Goal: Find specific page/section: Find specific page/section

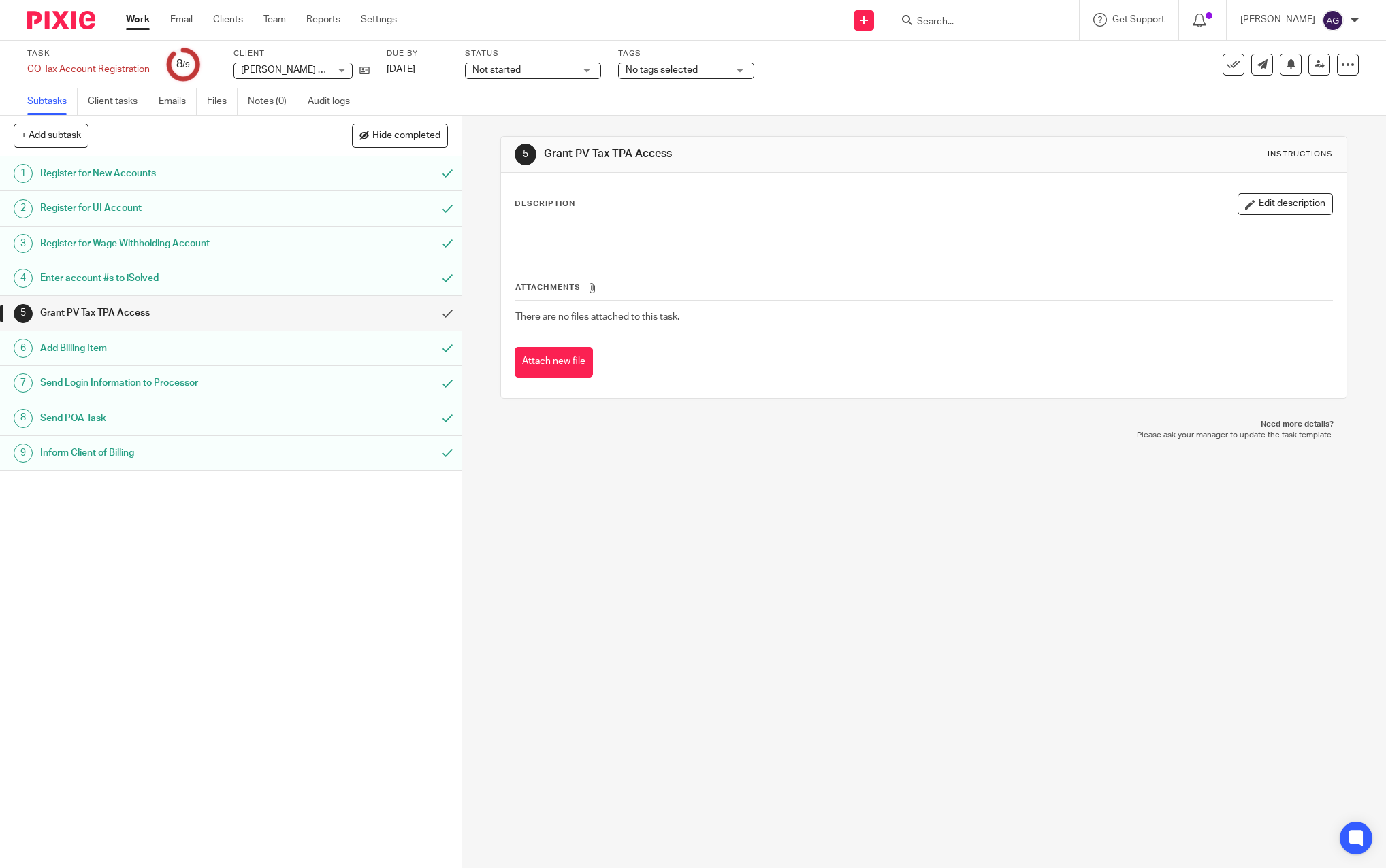
click at [926, 30] on div at bounding box center [984, 20] width 191 height 40
click at [941, 21] on input "Search" at bounding box center [977, 22] width 122 height 13
type input "lu"
click button "submit" at bounding box center [0, 0] width 0 height 0
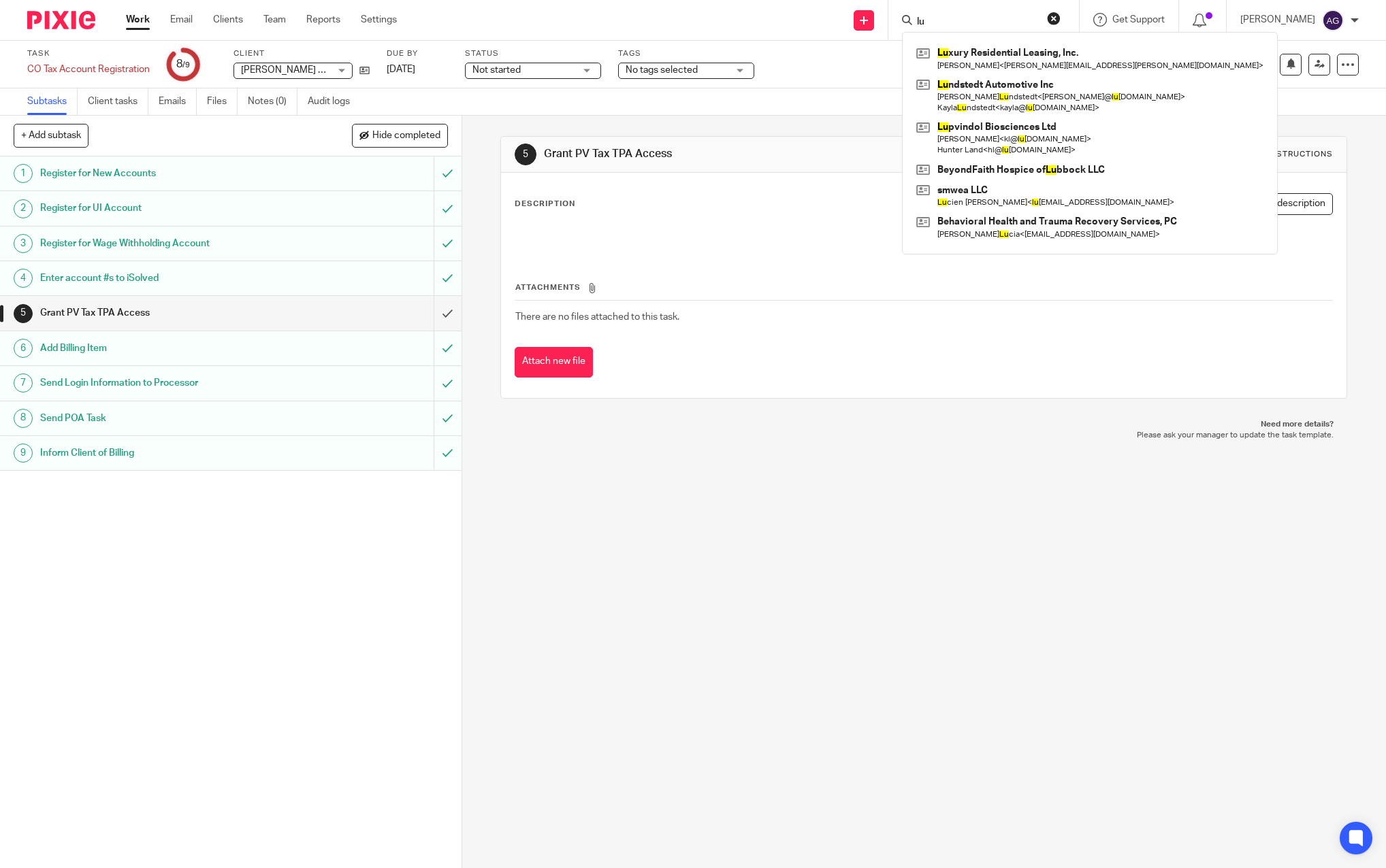
drag, startPoint x: 1053, startPoint y: 83, endPoint x: 521, endPoint y: 313, distance: 579.6
click at [1053, 83] on link at bounding box center [1090, 95] width 354 height 42
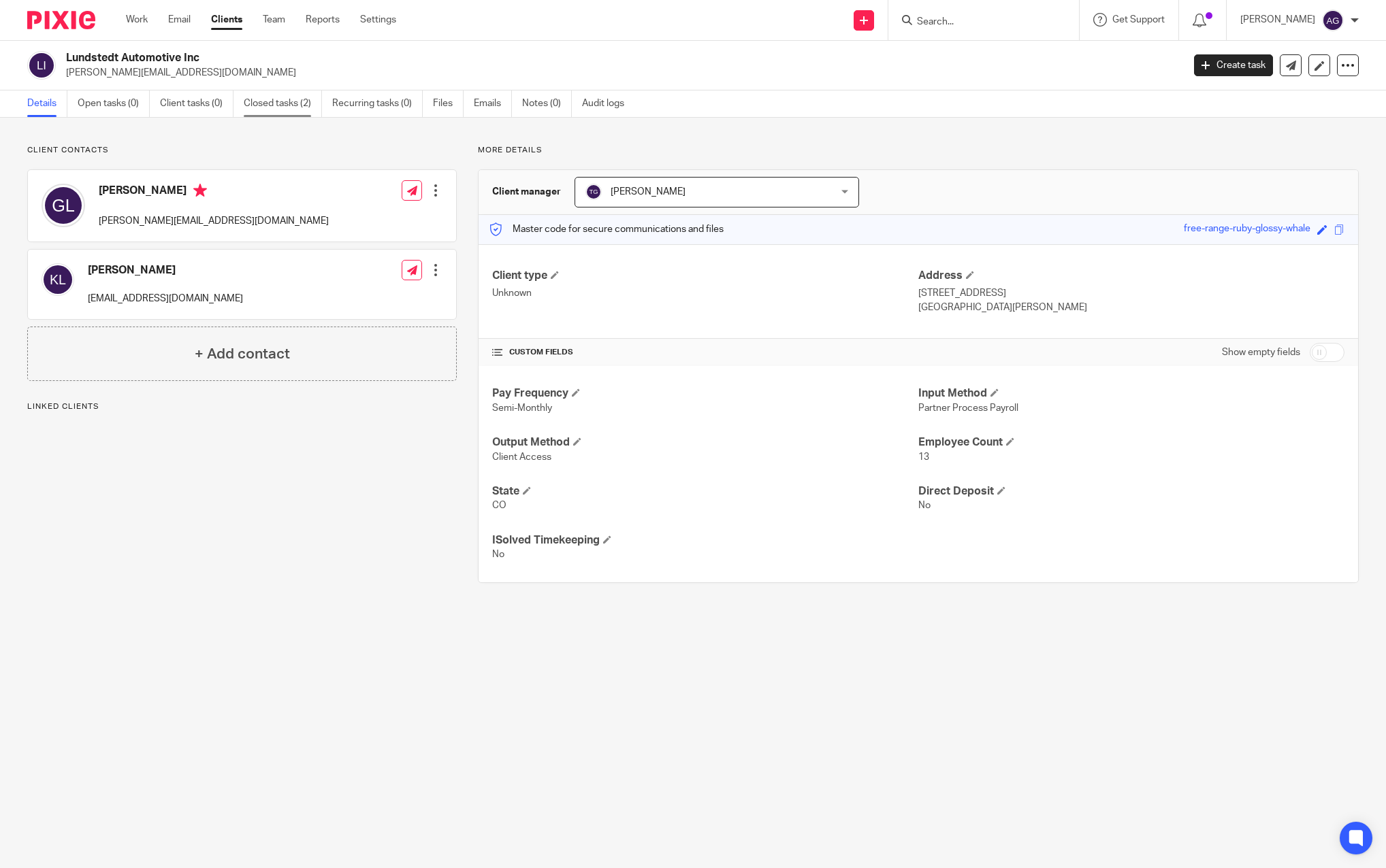
click at [303, 107] on link "Closed tasks (2)" at bounding box center [283, 104] width 78 height 27
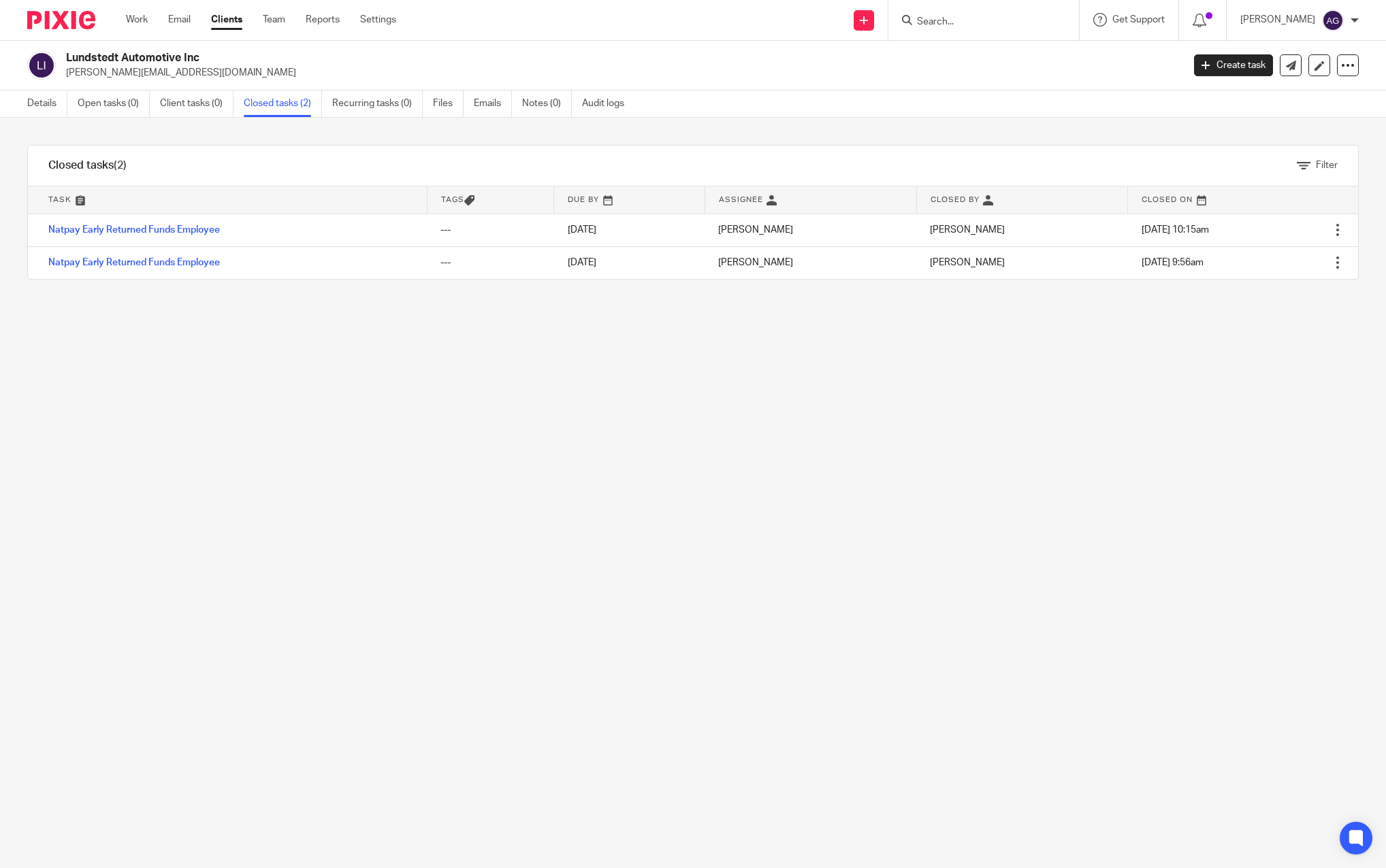
drag, startPoint x: 118, startPoint y: 108, endPoint x: 76, endPoint y: 123, distance: 44.6
click at [118, 108] on link "Open tasks (0)" at bounding box center [113, 104] width 72 height 27
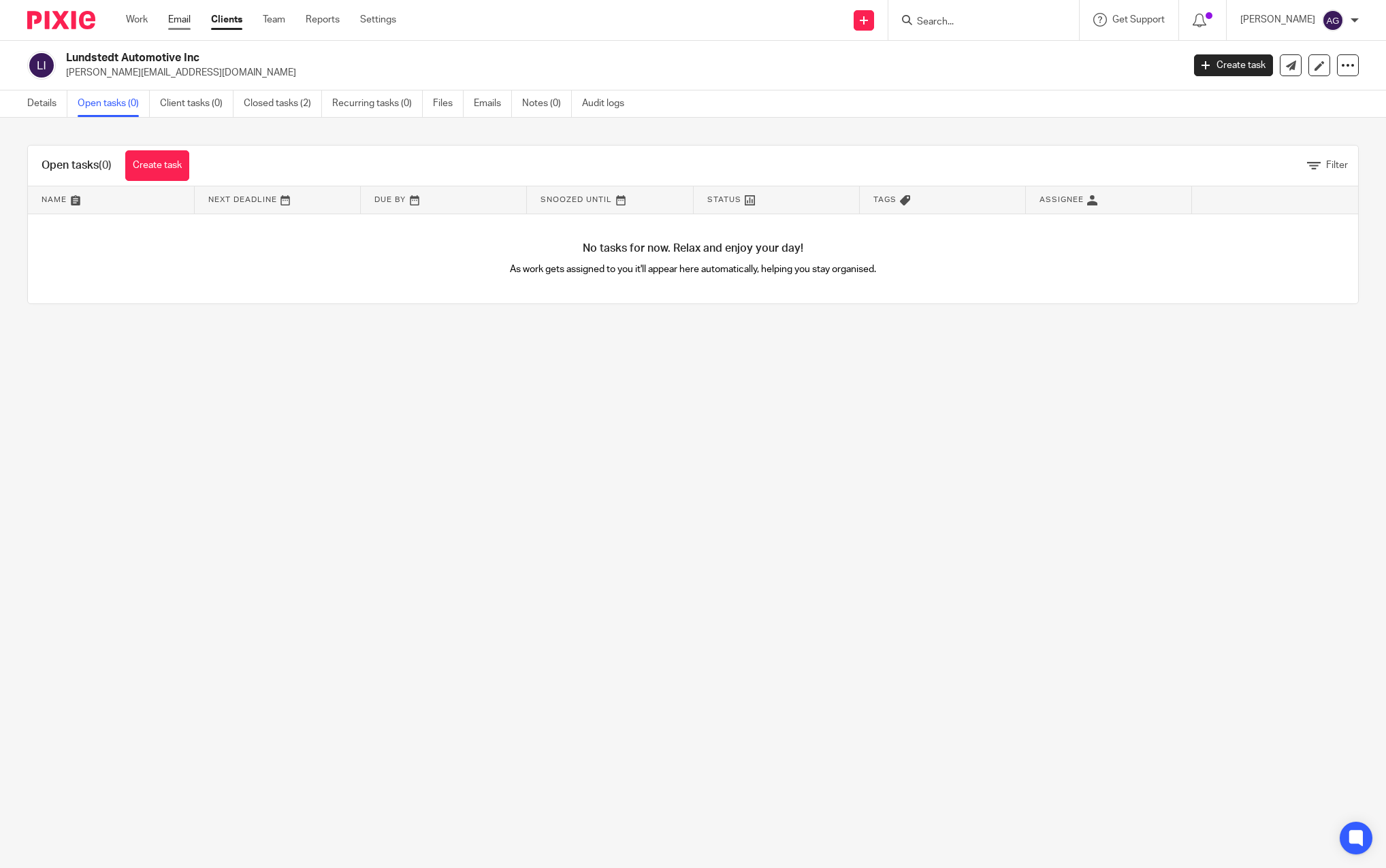
click at [181, 15] on link "Email" at bounding box center [179, 19] width 22 height 13
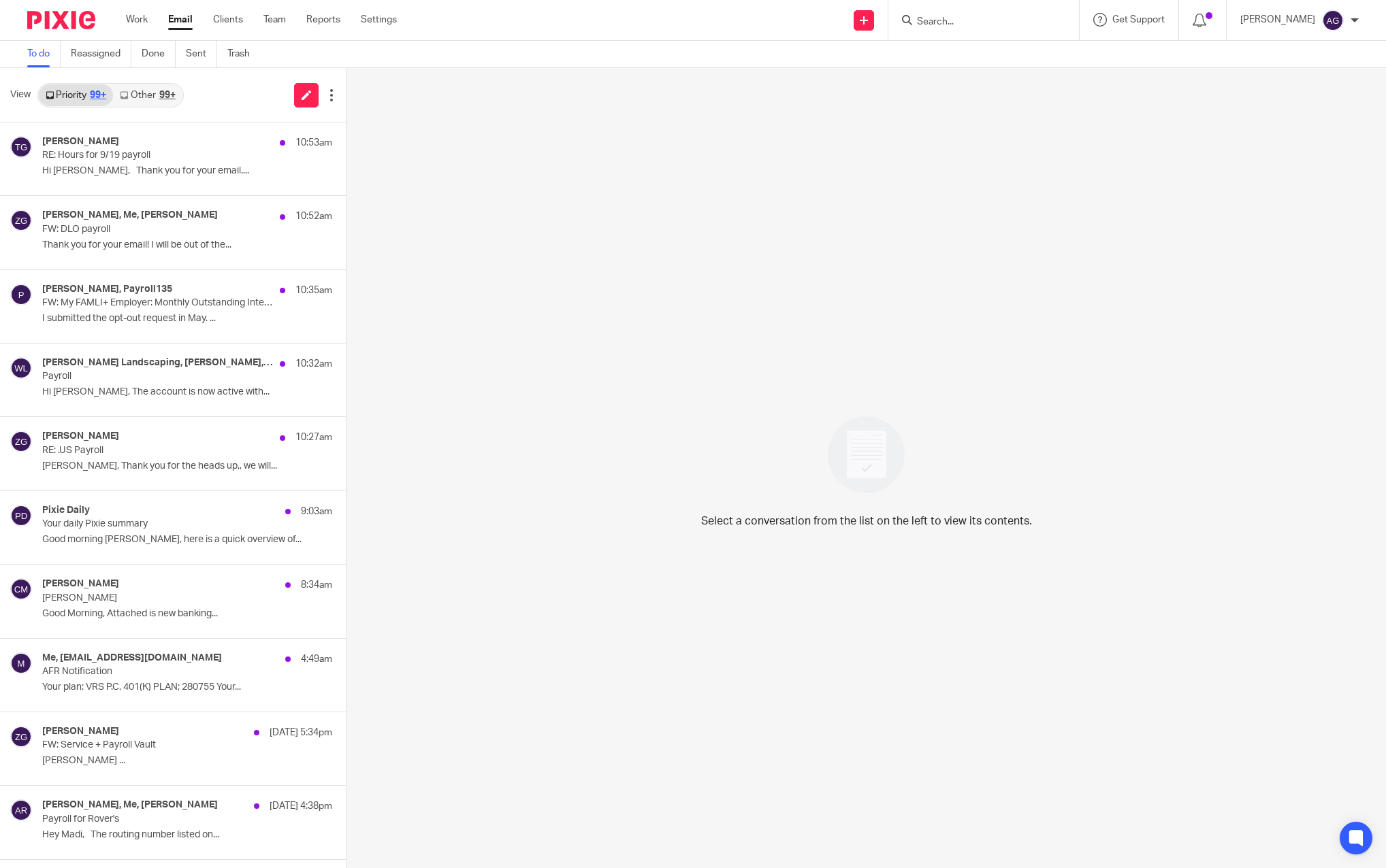
click at [977, 8] on div at bounding box center [984, 20] width 191 height 40
click at [947, 23] on input "Search" at bounding box center [977, 22] width 122 height 13
type input "lkup"
click at [1022, 73] on link at bounding box center [1006, 64] width 186 height 42
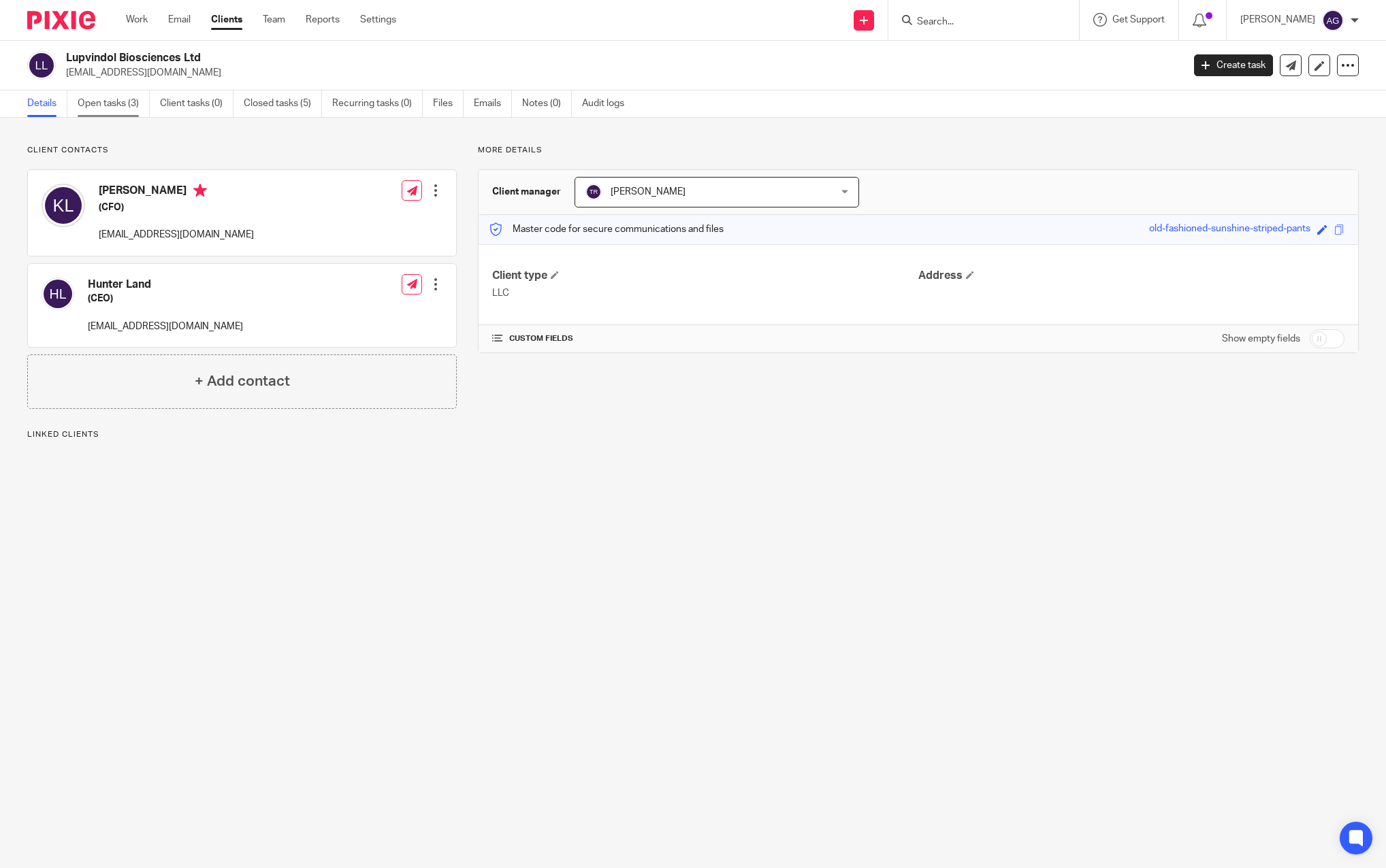
click at [113, 91] on link "Open tasks (3)" at bounding box center [113, 104] width 72 height 27
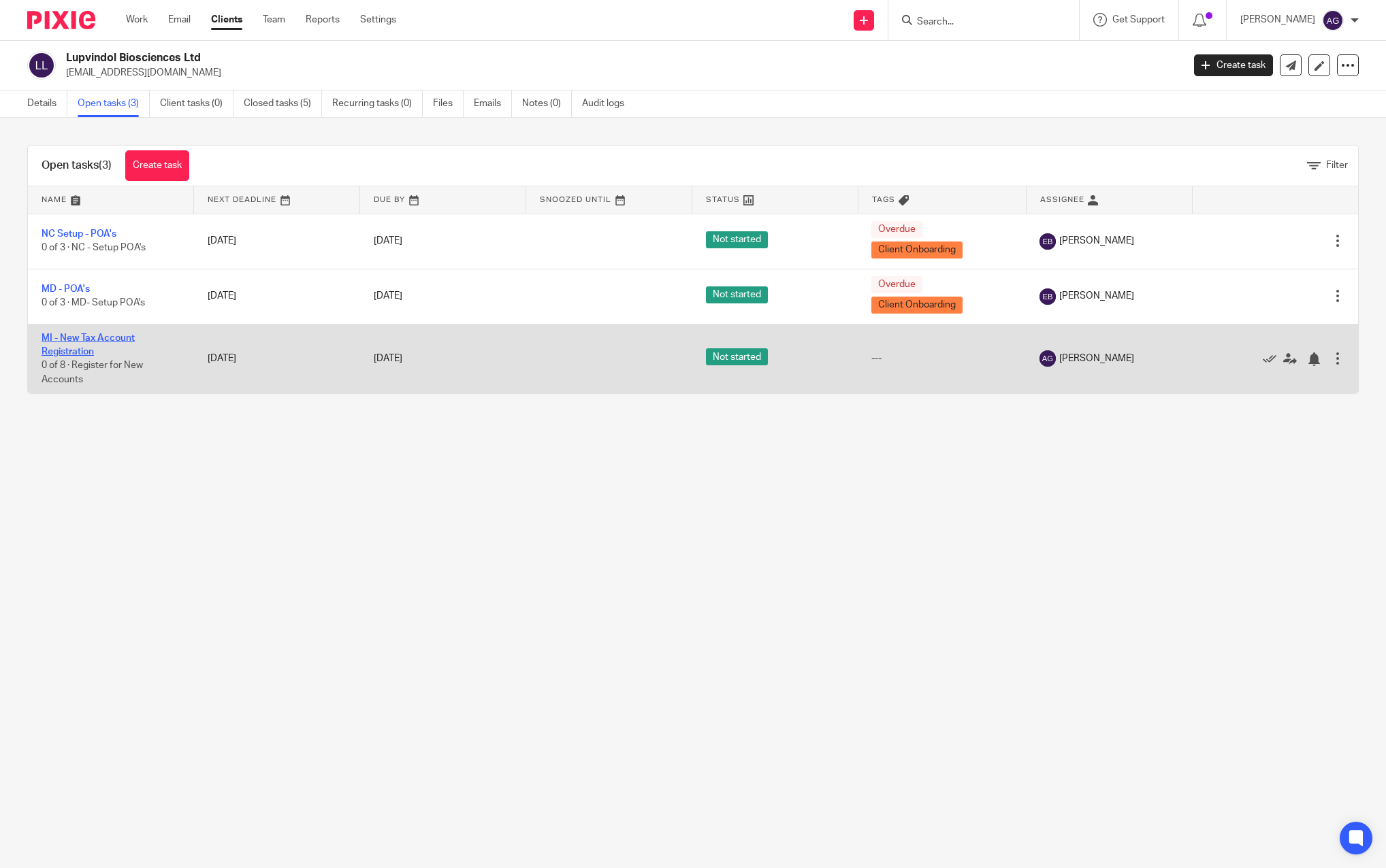
click at [80, 338] on link "MI - New Tax Account Registration" at bounding box center [88, 345] width 94 height 23
